Goal: Task Accomplishment & Management: Use online tool/utility

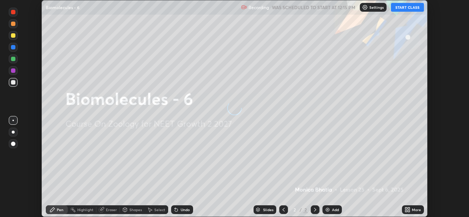
scroll to position [217, 468]
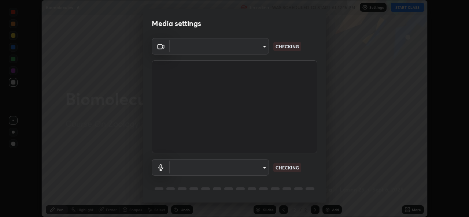
type input "9788daf0cbf52dd0d374ba9f0d4f11576c03820bc15fcf9a4a11f890b69d92bf"
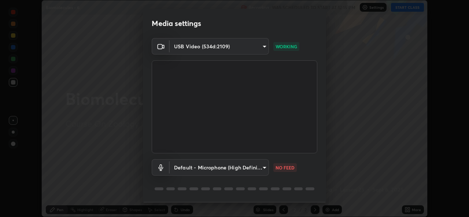
scroll to position [23, 0]
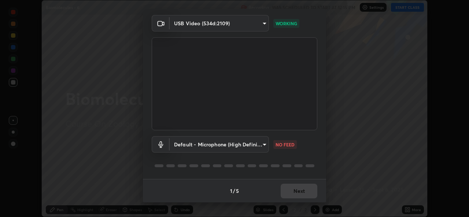
click at [262, 148] on body "Erase all Biomolecules - 6 Recording WAS SCHEDULED TO START AT 12:15 PM Setting…" at bounding box center [234, 108] width 469 height 217
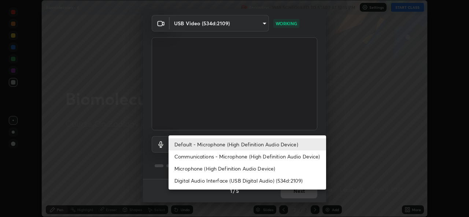
click at [213, 169] on li "Microphone (High Definition Audio Device)" at bounding box center [246, 169] width 157 height 12
type input "345f5d8304a1ab30e3d14ed5696ced08ebab0189725ef91838db04cd8f5619d4"
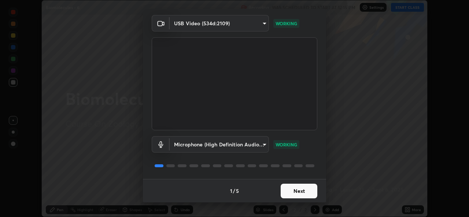
click at [299, 198] on button "Next" at bounding box center [298, 191] width 37 height 15
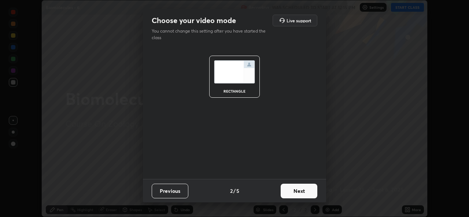
scroll to position [0, 0]
click at [303, 196] on button "Next" at bounding box center [298, 191] width 37 height 15
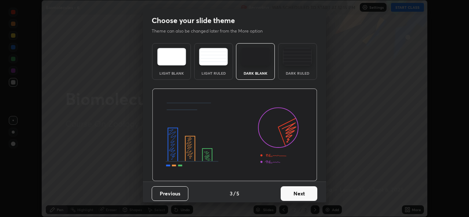
click at [306, 193] on button "Next" at bounding box center [298, 193] width 37 height 15
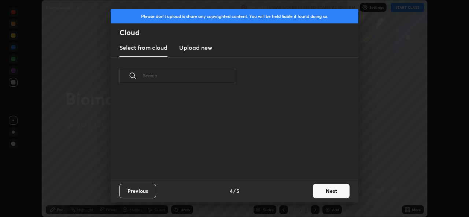
click at [313, 193] on button "Next" at bounding box center [331, 191] width 37 height 15
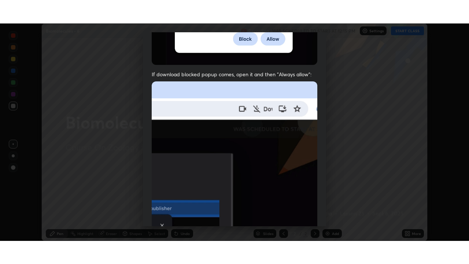
scroll to position [172, 0]
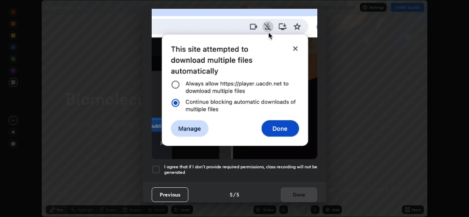
click at [156, 165] on div at bounding box center [156, 169] width 9 height 9
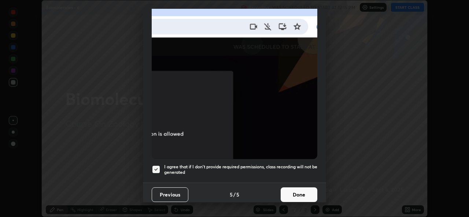
click at [297, 195] on button "Done" at bounding box center [298, 194] width 37 height 15
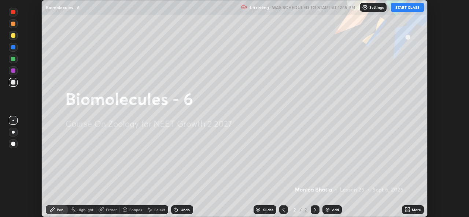
click at [404, 11] on button "START CLASS" at bounding box center [407, 7] width 33 height 9
click at [412, 208] on div "More" at bounding box center [415, 210] width 9 height 4
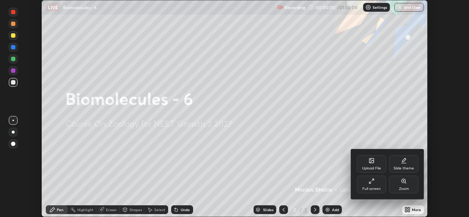
click at [376, 184] on div "Full screen" at bounding box center [371, 185] width 29 height 18
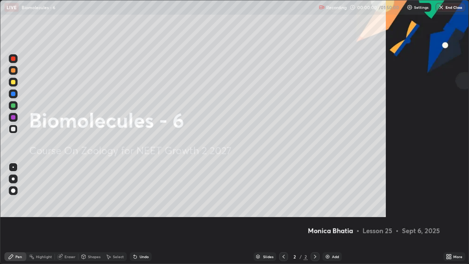
scroll to position [264, 469]
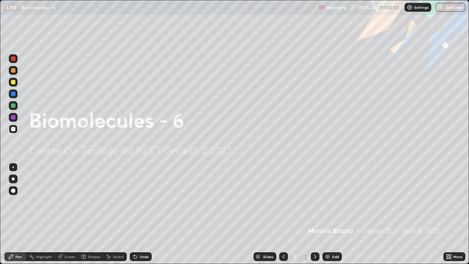
click at [334, 217] on div "Add" at bounding box center [335, 256] width 7 height 4
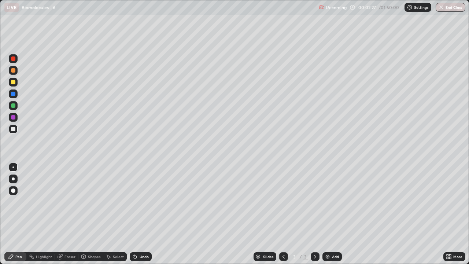
click at [16, 182] on div at bounding box center [13, 178] width 9 height 9
click at [14, 94] on div at bounding box center [13, 94] width 4 height 4
click at [14, 129] on div at bounding box center [13, 129] width 4 height 4
click at [286, 217] on div at bounding box center [283, 256] width 9 height 9
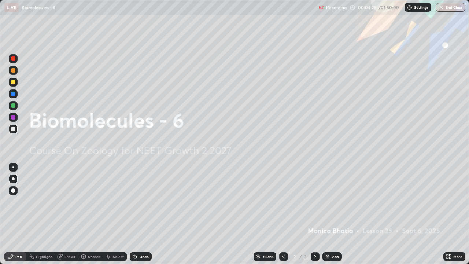
click at [336, 217] on div "Add" at bounding box center [335, 256] width 7 height 4
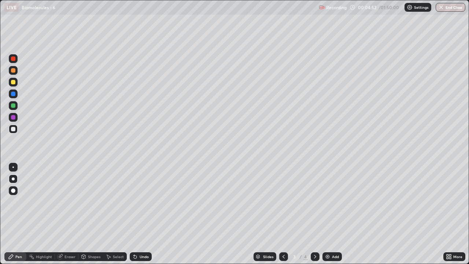
click at [283, 217] on icon at bounding box center [283, 256] width 6 height 6
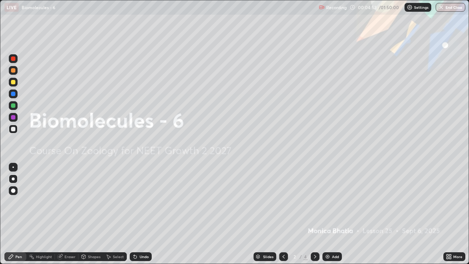
click at [338, 217] on div "Add" at bounding box center [335, 256] width 7 height 4
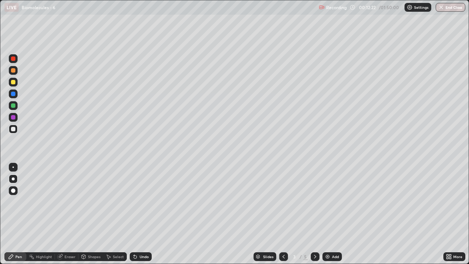
click at [313, 217] on div at bounding box center [314, 256] width 9 height 9
click at [314, 217] on icon at bounding box center [315, 256] width 2 height 4
click at [13, 107] on div at bounding box center [13, 105] width 4 height 4
click at [66, 217] on div "Eraser" at bounding box center [69, 256] width 11 height 4
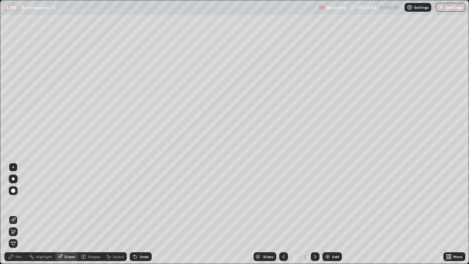
click at [335, 217] on div "Add" at bounding box center [335, 256] width 7 height 4
click at [13, 179] on div at bounding box center [13, 178] width 3 height 3
click at [18, 217] on div "Pen" at bounding box center [18, 256] width 7 height 4
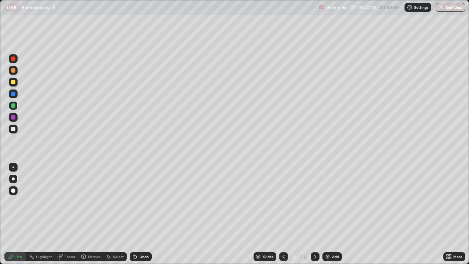
click at [12, 115] on div at bounding box center [13, 117] width 4 height 4
click at [334, 217] on div "Add" at bounding box center [335, 256] width 7 height 4
click at [16, 133] on div at bounding box center [13, 129] width 9 height 12
click at [90, 217] on div "Shapes" at bounding box center [90, 256] width 25 height 9
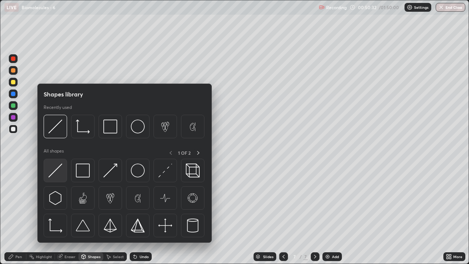
click at [60, 171] on img at bounding box center [55, 170] width 14 height 14
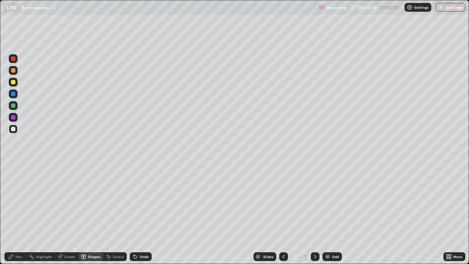
click at [16, 217] on div "Pen" at bounding box center [18, 256] width 7 height 4
click at [12, 84] on div at bounding box center [13, 82] width 4 height 4
click at [15, 95] on div at bounding box center [13, 94] width 4 height 4
click at [336, 217] on div "Add" at bounding box center [331, 256] width 19 height 9
click at [14, 132] on div at bounding box center [13, 128] width 9 height 9
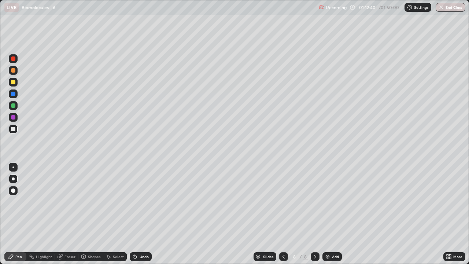
click at [12, 119] on div at bounding box center [13, 117] width 4 height 4
click at [15, 130] on div at bounding box center [13, 129] width 4 height 4
click at [337, 217] on div "Add" at bounding box center [335, 256] width 7 height 4
click at [13, 118] on div at bounding box center [13, 117] width 4 height 4
click at [67, 217] on div "Eraser" at bounding box center [69, 256] width 11 height 4
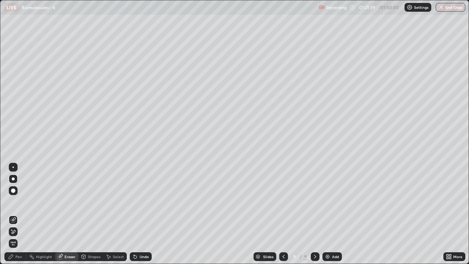
click at [12, 217] on div "Pen" at bounding box center [15, 256] width 22 height 9
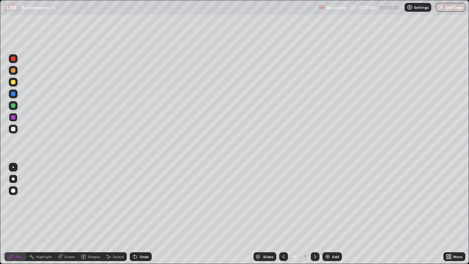
click at [12, 131] on div at bounding box center [13, 128] width 9 height 9
click at [337, 217] on div "Add" at bounding box center [335, 256] width 7 height 4
click at [69, 217] on div "Eraser" at bounding box center [66, 256] width 23 height 9
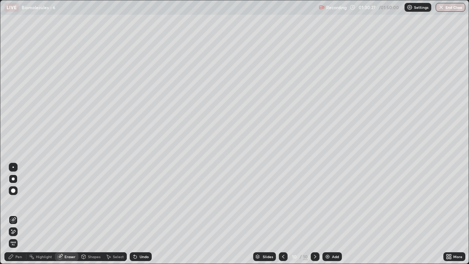
click at [97, 217] on div "Shapes" at bounding box center [94, 256] width 12 height 4
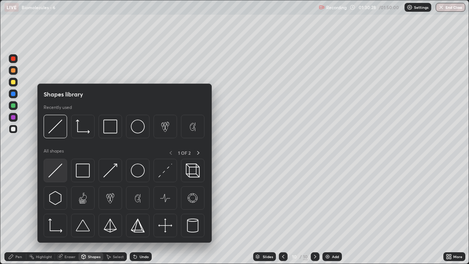
click at [55, 172] on img at bounding box center [55, 170] width 14 height 14
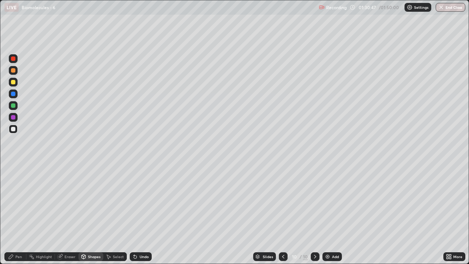
click at [22, 217] on div "Pen" at bounding box center [15, 256] width 22 height 9
click at [14, 105] on div at bounding box center [13, 105] width 4 height 4
click at [11, 93] on div at bounding box center [13, 94] width 4 height 4
click at [12, 117] on div at bounding box center [13, 117] width 4 height 4
click at [12, 129] on div at bounding box center [13, 129] width 4 height 4
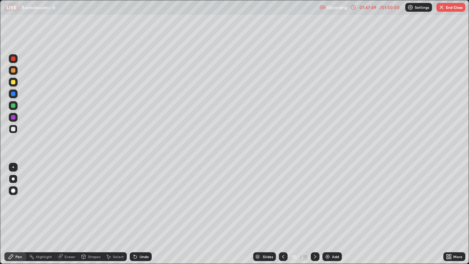
click at [452, 11] on button "End Class" at bounding box center [450, 7] width 29 height 9
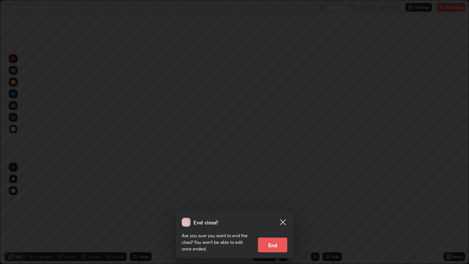
click at [274, 217] on button "End" at bounding box center [272, 244] width 29 height 15
